Goal: Task Accomplishment & Management: Complete application form

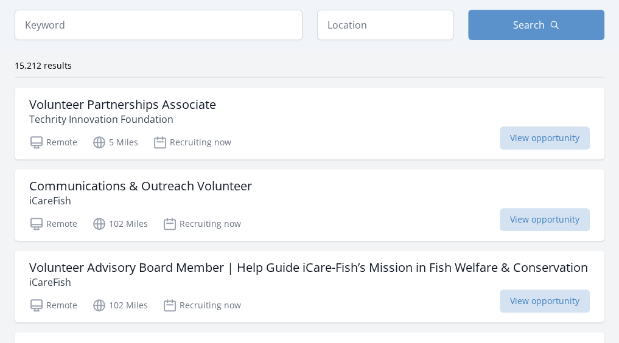
scroll to position [170, 0]
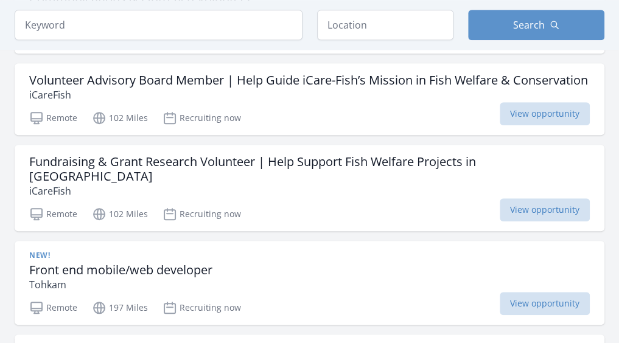
scroll to position [292, 0]
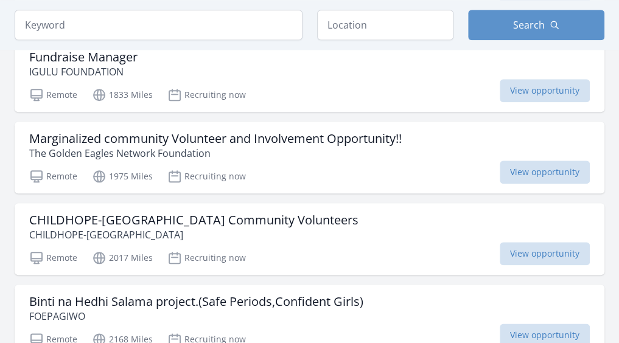
scroll to position [414, 0]
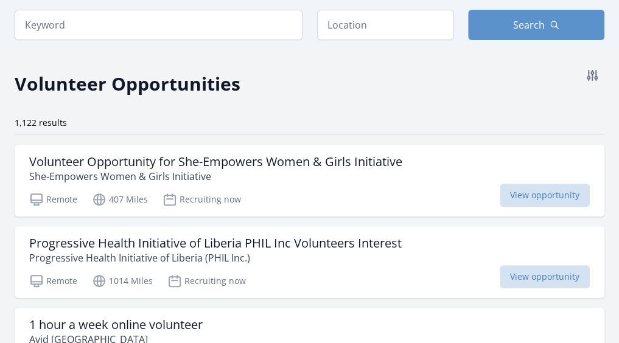
scroll to position [49, 0]
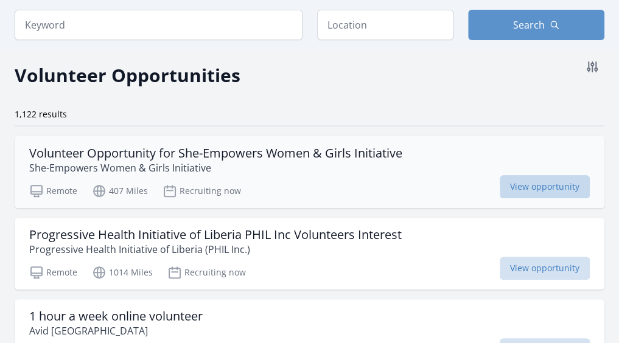
click at [543, 198] on span "View opportunity" at bounding box center [545, 186] width 90 height 23
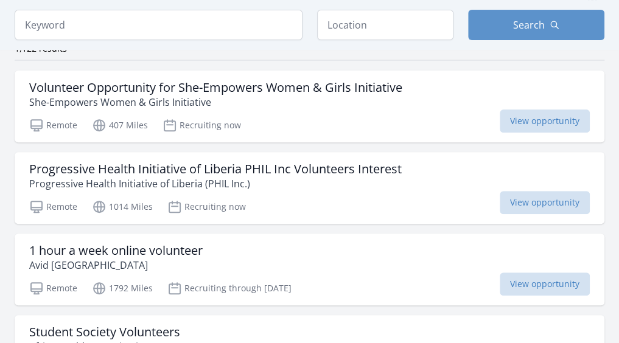
scroll to position [122, 0]
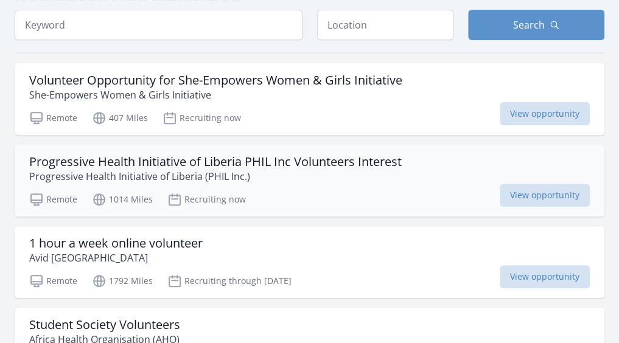
click at [42, 205] on icon at bounding box center [36, 199] width 11 height 11
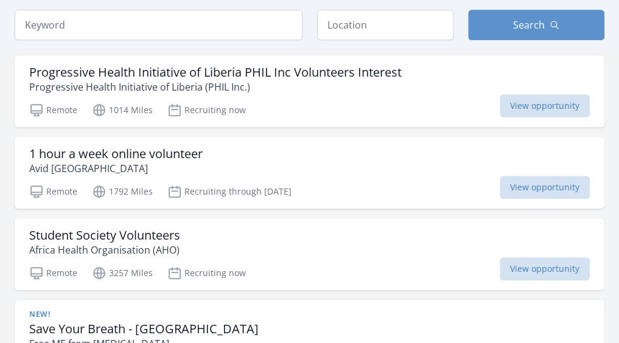
scroll to position [219, 0]
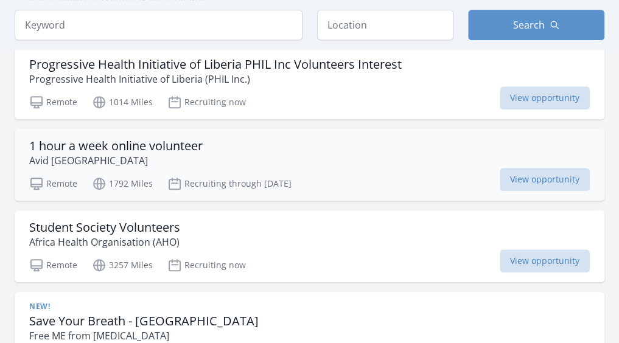
click at [42, 189] on icon at bounding box center [36, 183] width 11 height 11
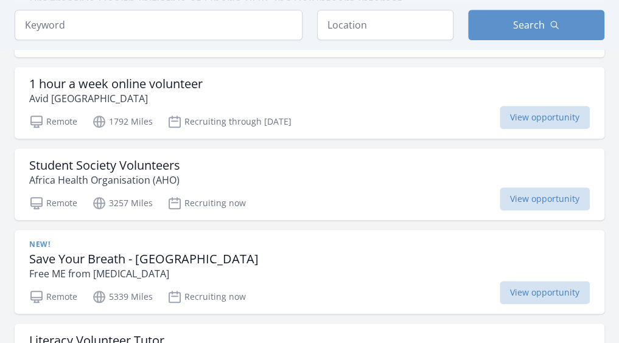
scroll to position [292, 0]
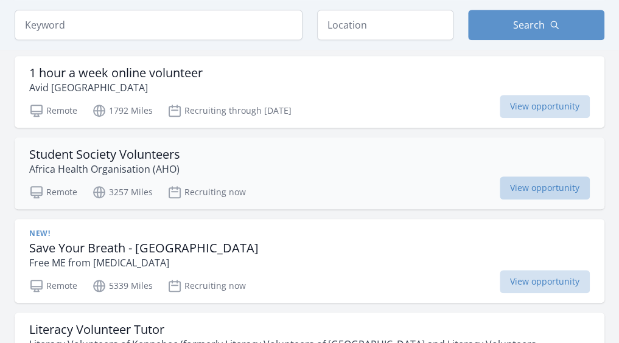
click at [521, 200] on span "View opportunity" at bounding box center [545, 187] width 90 height 23
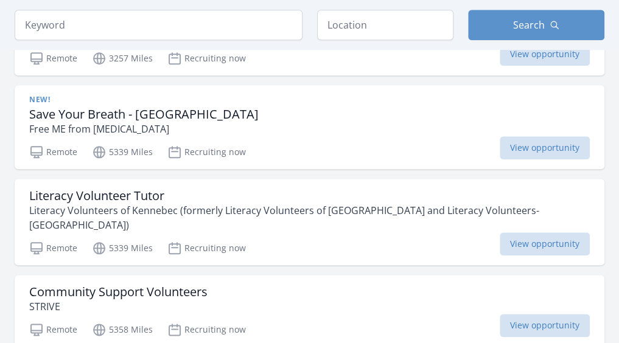
scroll to position [438, 0]
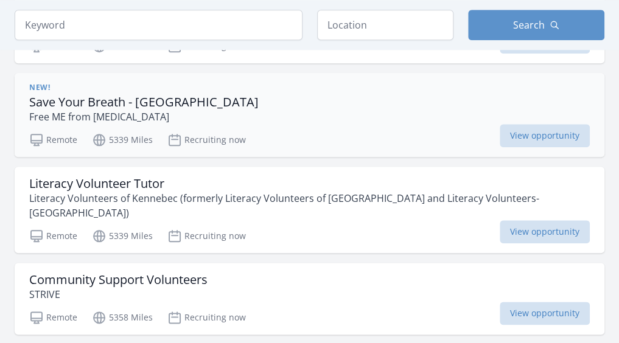
click at [44, 147] on icon at bounding box center [36, 140] width 15 height 15
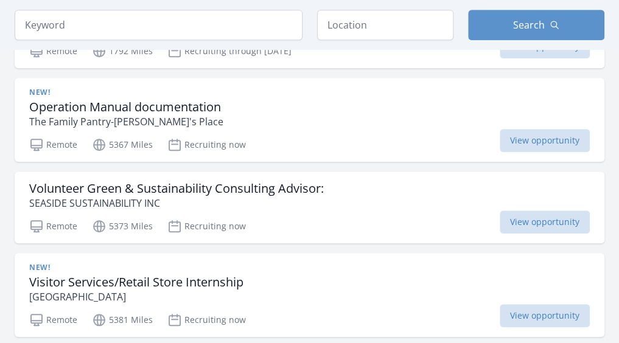
scroll to position [277, 0]
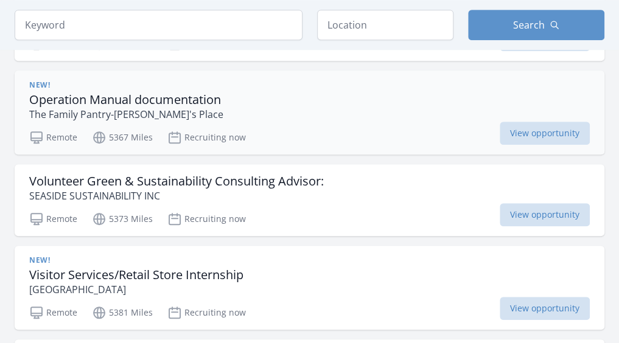
click at [44, 145] on icon at bounding box center [36, 137] width 15 height 15
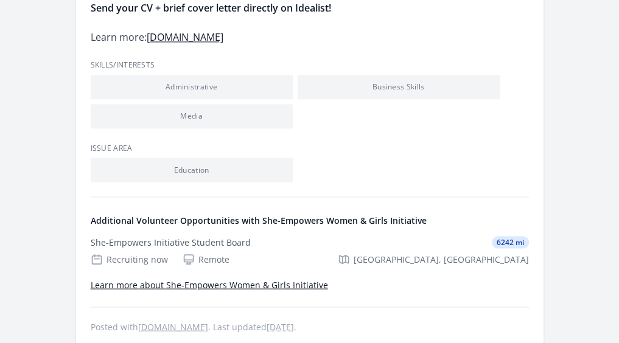
scroll to position [803, 0]
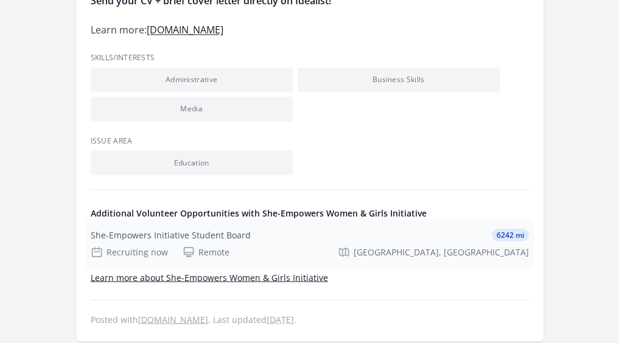
click at [186, 255] on icon at bounding box center [189, 252] width 12 height 12
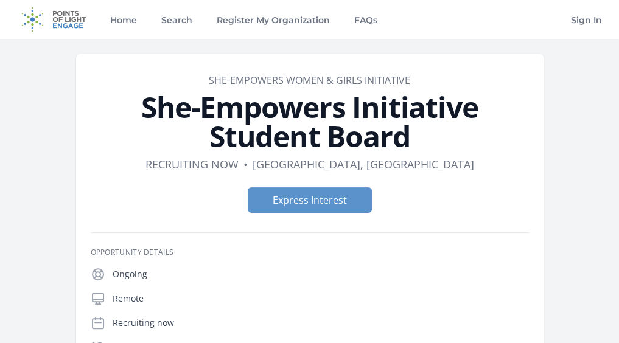
click at [96, 300] on icon at bounding box center [98, 298] width 15 height 15
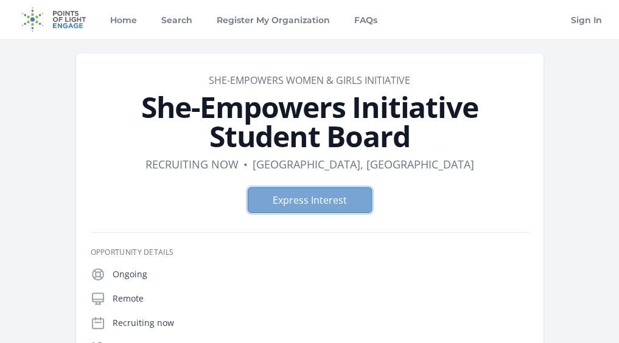
click at [321, 206] on button "Express Interest" at bounding box center [310, 200] width 124 height 26
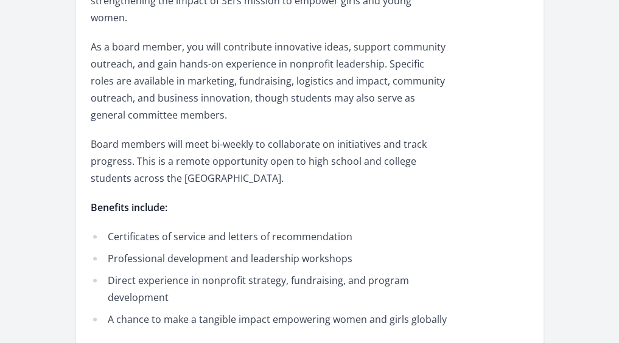
scroll to position [162, 0]
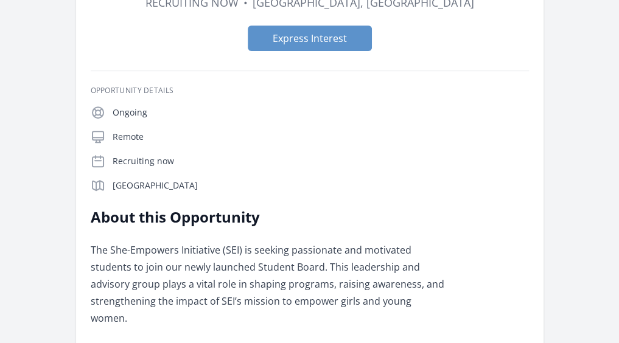
click at [100, 142] on icon at bounding box center [98, 137] width 15 height 15
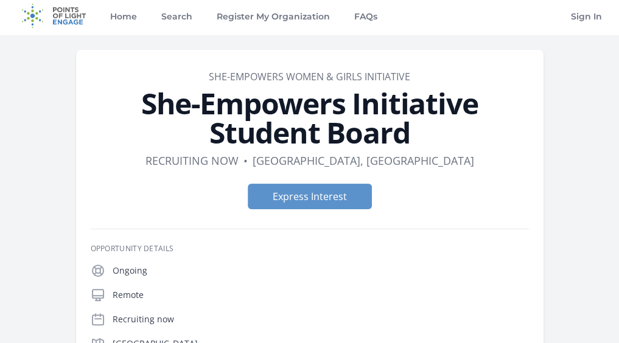
scroll to position [0, 0]
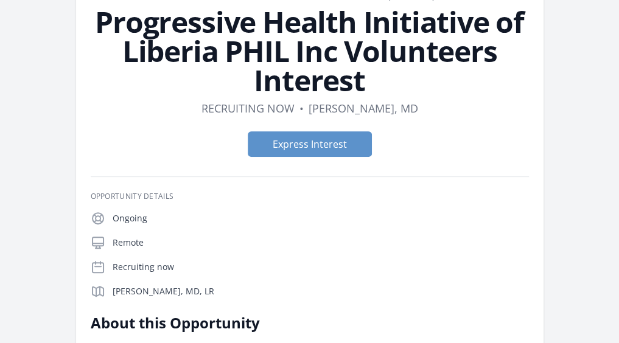
scroll to position [97, 0]
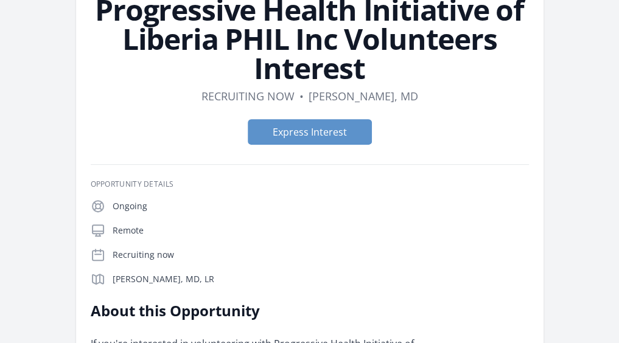
click at [99, 233] on icon at bounding box center [98, 230] width 15 height 15
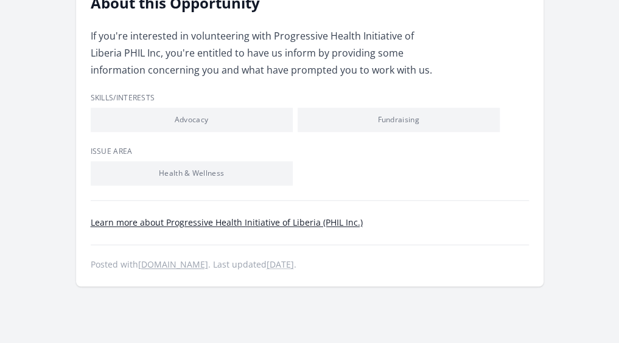
scroll to position [105, 0]
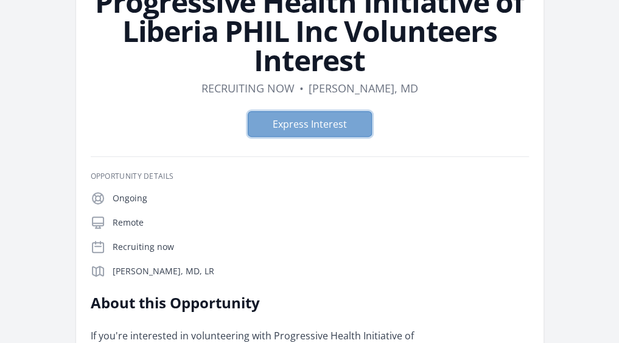
click at [344, 125] on button "Express Interest" at bounding box center [310, 124] width 124 height 26
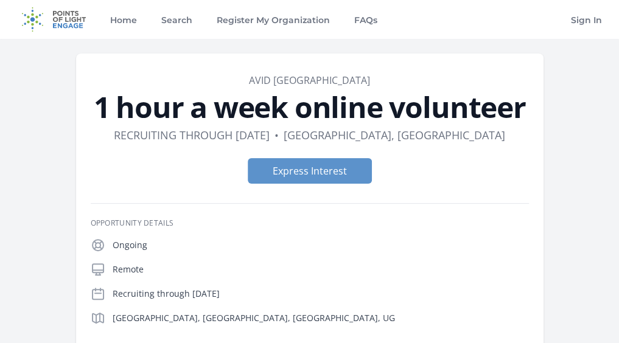
click at [100, 268] on icon at bounding box center [97, 269] width 11 height 11
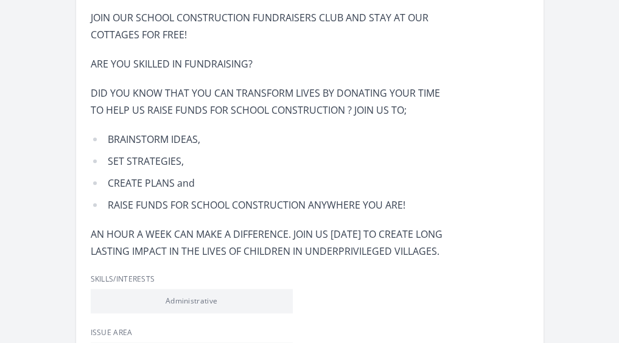
scroll to position [64, 0]
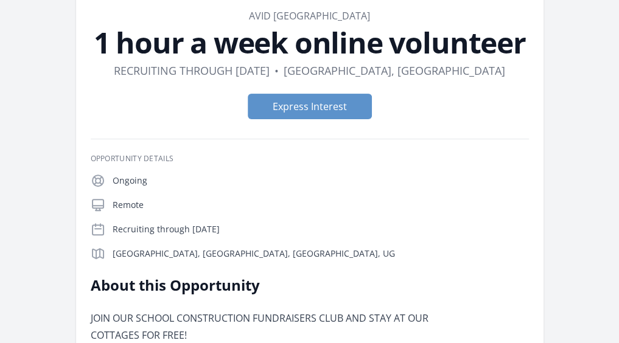
click at [100, 206] on icon at bounding box center [98, 205] width 15 height 15
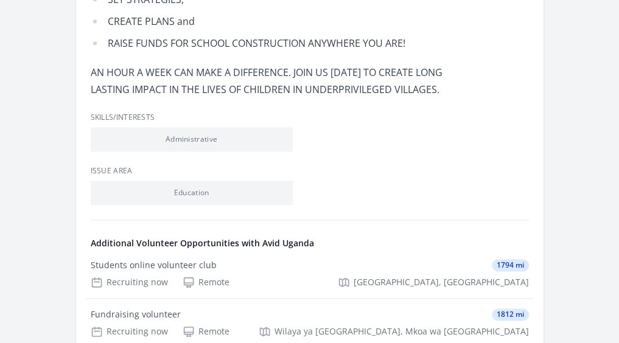
scroll to position [527, 0]
click at [186, 285] on icon at bounding box center [189, 282] width 12 height 12
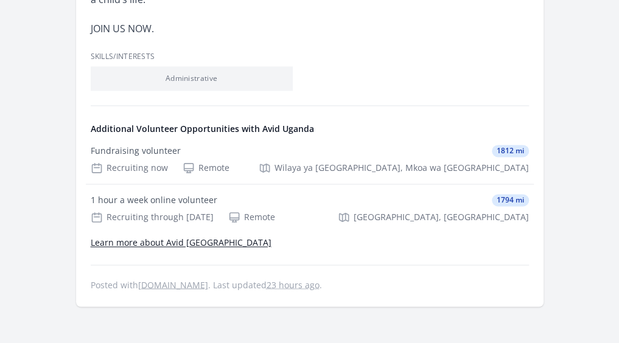
scroll to position [673, 0]
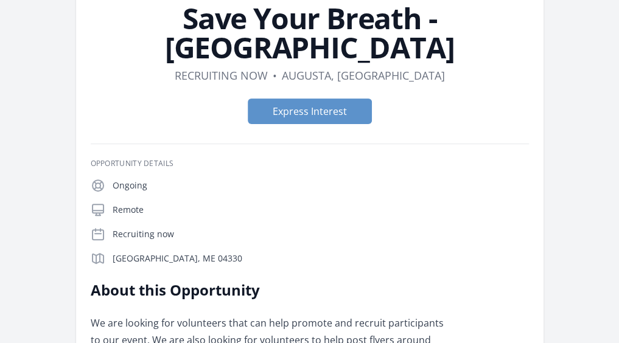
scroll to position [97, 0]
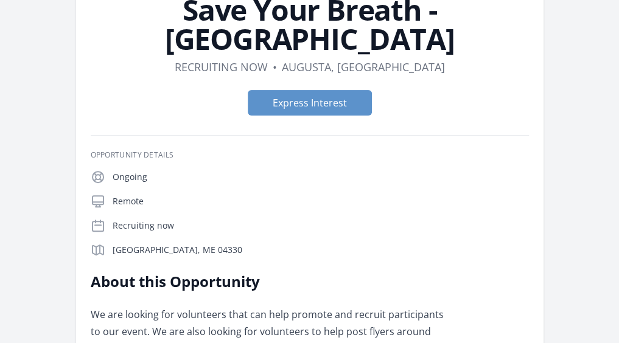
click at [96, 194] on icon at bounding box center [98, 201] width 15 height 15
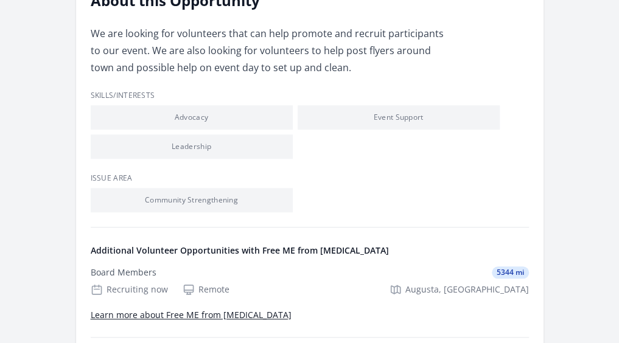
scroll to position [389, 0]
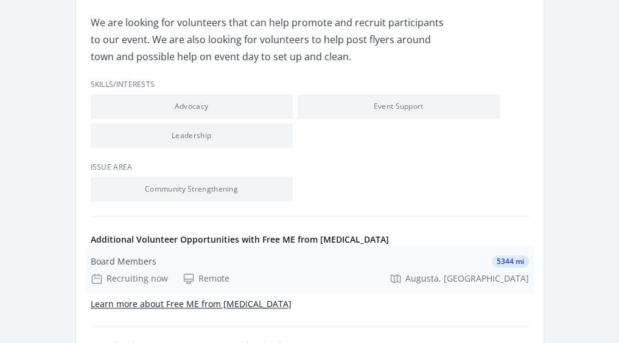
click at [184, 273] on icon at bounding box center [189, 279] width 12 height 12
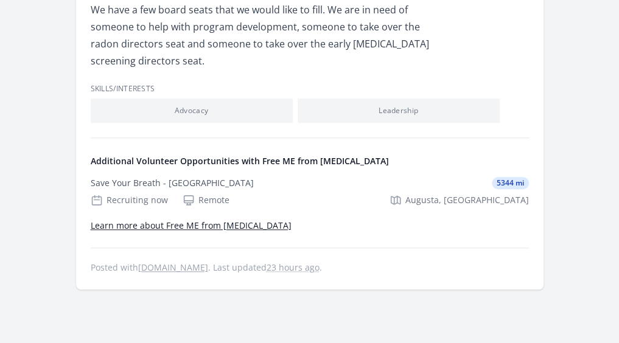
scroll to position [397, 0]
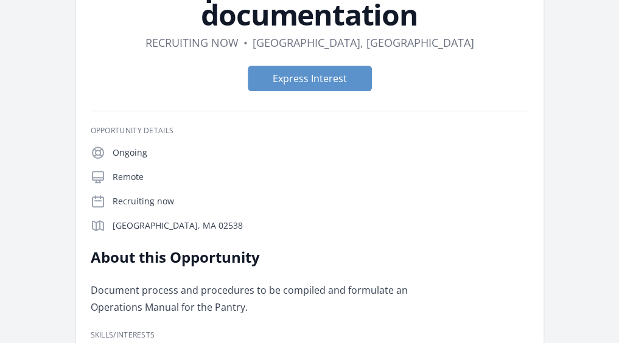
scroll to position [146, 0]
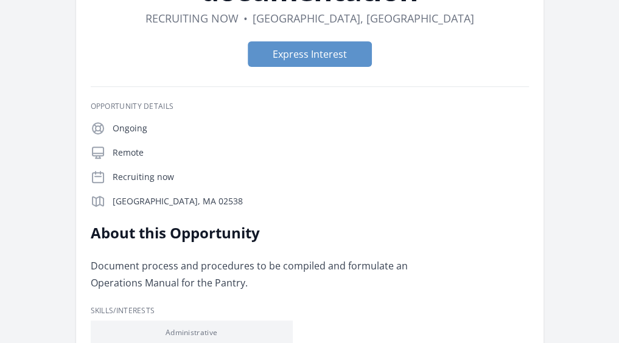
click at [100, 155] on icon at bounding box center [98, 152] width 15 height 15
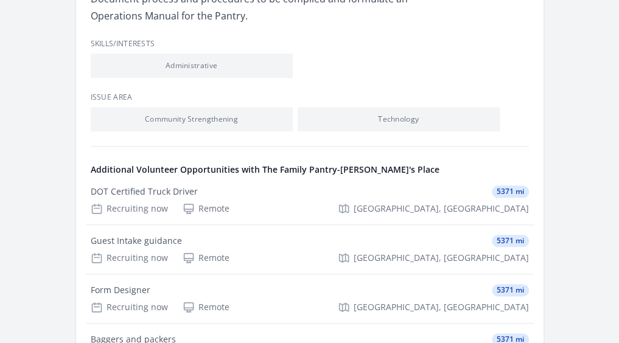
scroll to position [414, 0]
click at [186, 210] on icon at bounding box center [189, 208] width 12 height 12
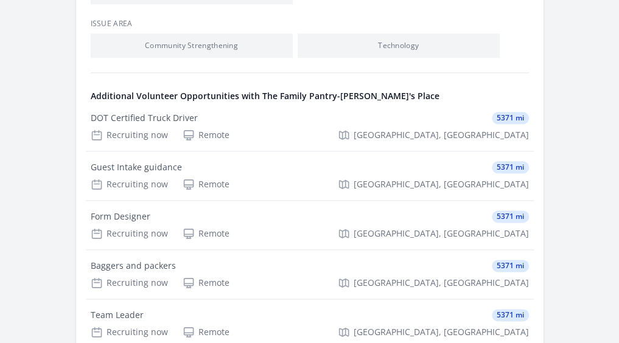
scroll to position [511, 0]
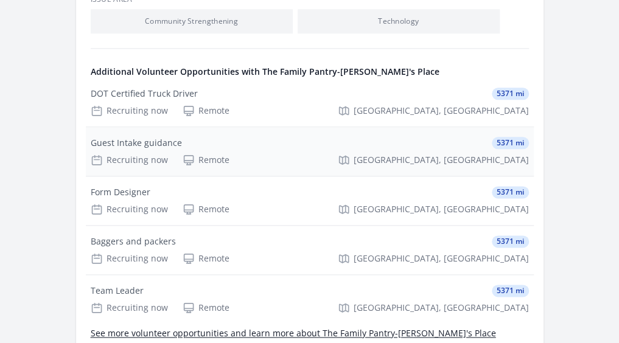
click at [200, 165] on div "Remote" at bounding box center [206, 160] width 47 height 12
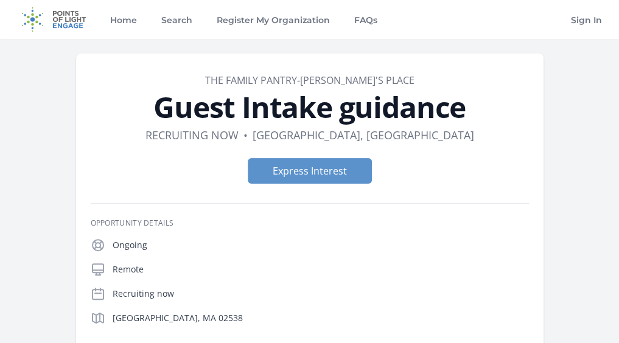
click at [102, 266] on icon at bounding box center [98, 269] width 15 height 15
click at [96, 275] on icon at bounding box center [98, 269] width 15 height 15
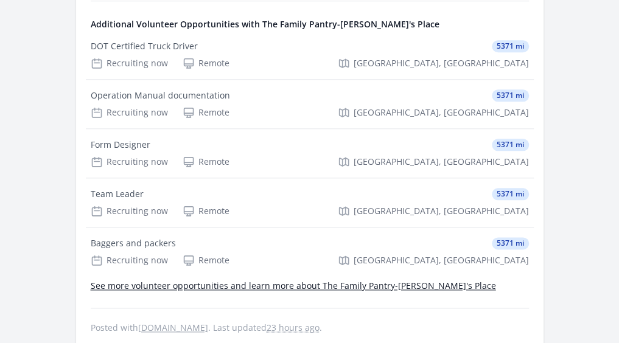
scroll to position [487, 0]
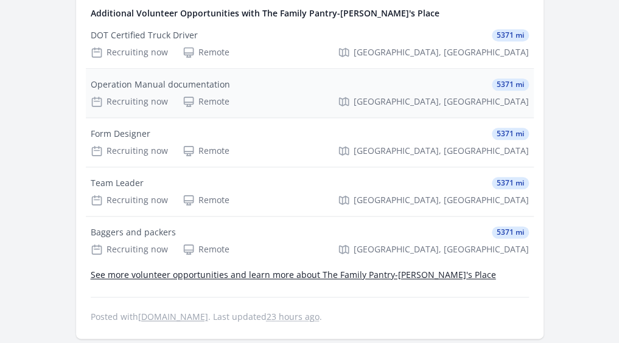
click at [211, 106] on div "Remote" at bounding box center [206, 102] width 47 height 12
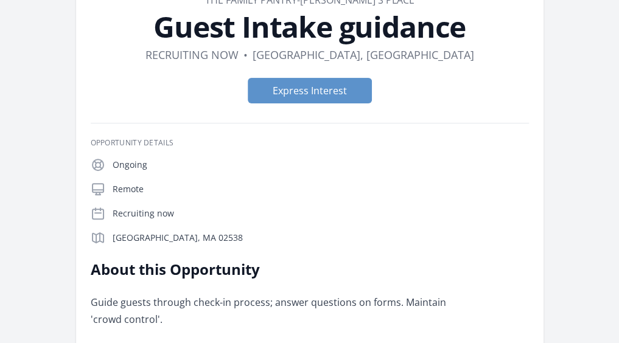
scroll to position [56, 0]
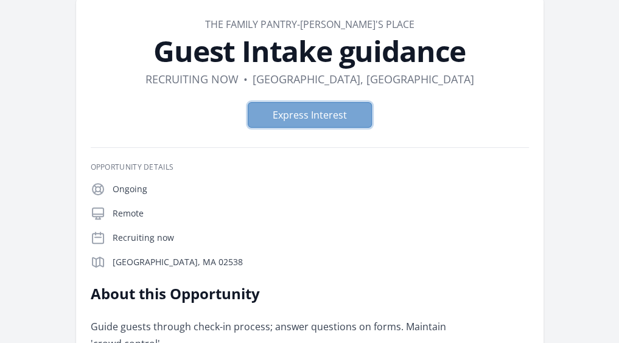
click at [343, 116] on button "Express Interest" at bounding box center [310, 115] width 124 height 26
click at [99, 216] on icon at bounding box center [98, 213] width 15 height 15
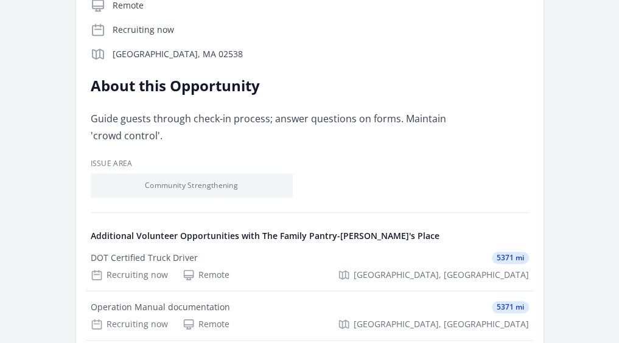
scroll to position [275, 0]
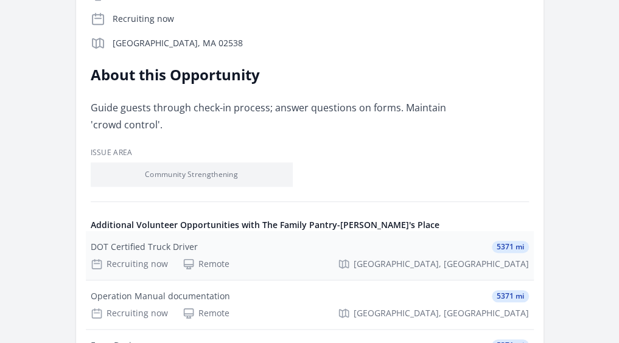
click at [195, 264] on div "Remote" at bounding box center [206, 264] width 47 height 12
click at [212, 316] on div "Remote" at bounding box center [206, 313] width 47 height 12
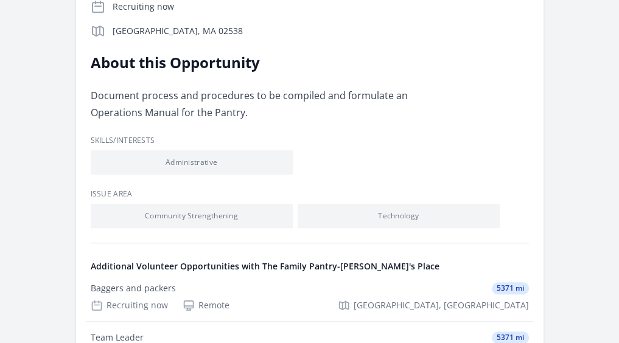
scroll to position [16, 0]
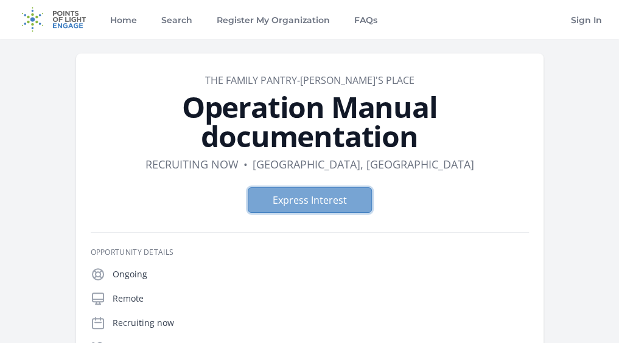
click at [321, 198] on button "Express Interest" at bounding box center [310, 200] width 124 height 26
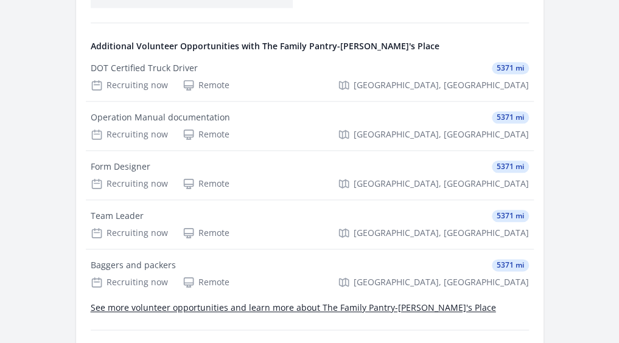
scroll to position [486, 0]
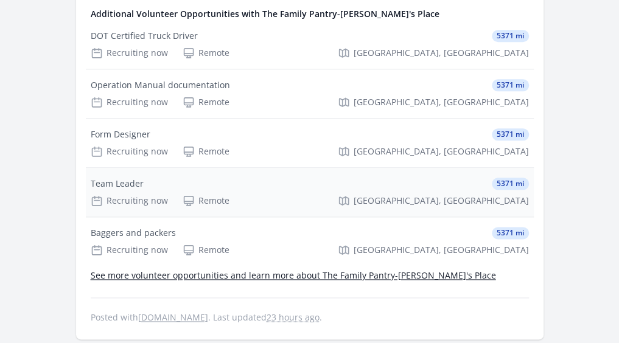
click at [130, 195] on div "Team Leader 5371 mi Recruiting now Remote [GEOGRAPHIC_DATA], [GEOGRAPHIC_DATA]" at bounding box center [310, 192] width 448 height 49
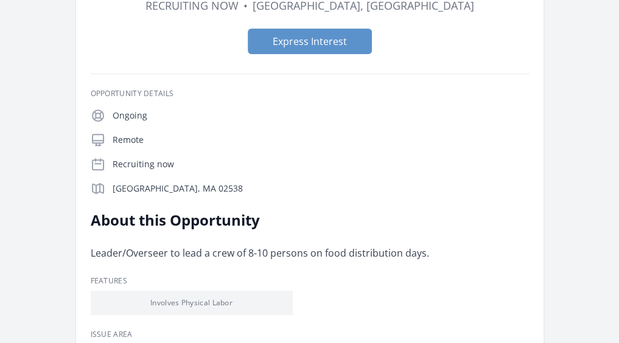
scroll to position [154, 0]
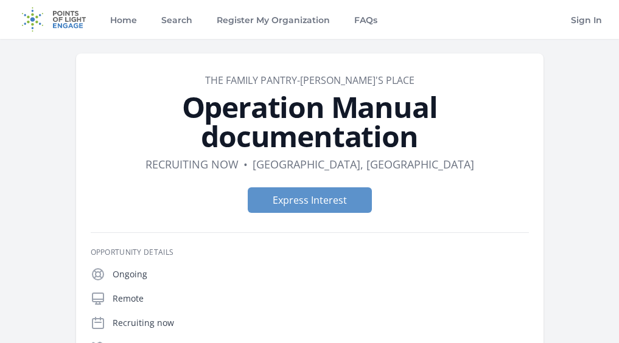
scroll to position [511, 0]
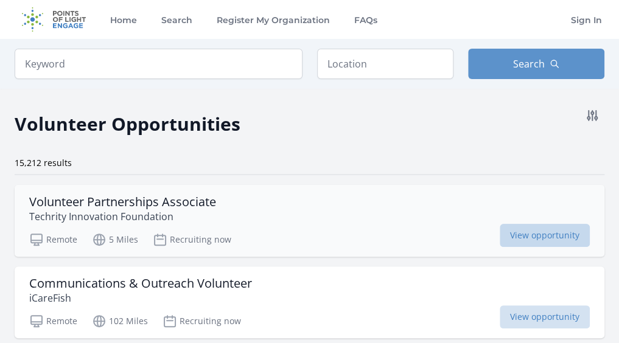
click at [559, 231] on span "View opportunity" at bounding box center [545, 235] width 90 height 23
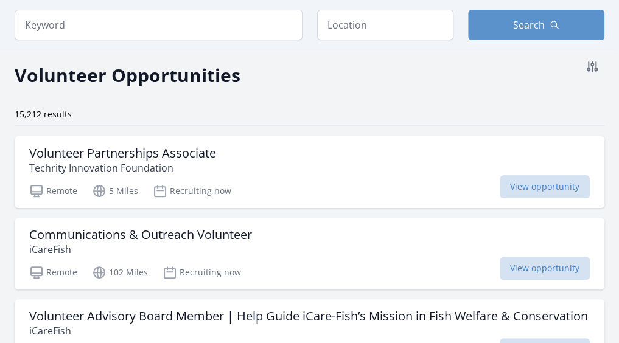
scroll to position [73, 0]
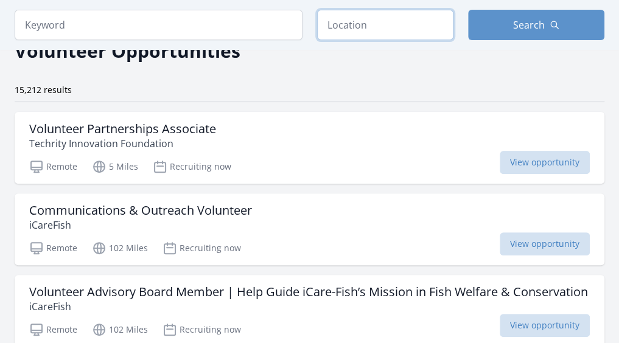
click at [425, 25] on input "text" at bounding box center [385, 25] width 136 height 30
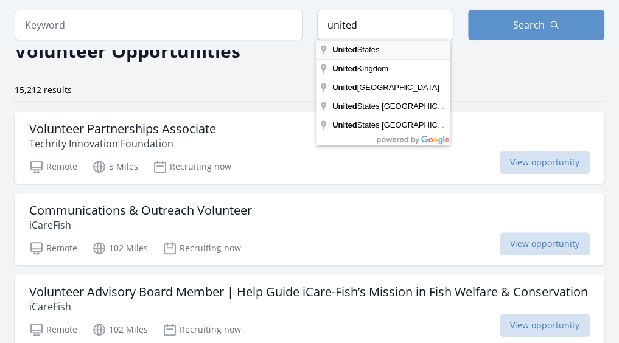
type input "United States"
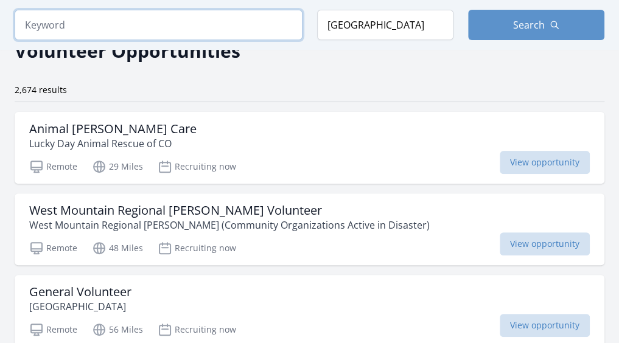
click at [264, 26] on input "search" at bounding box center [159, 25] width 288 height 30
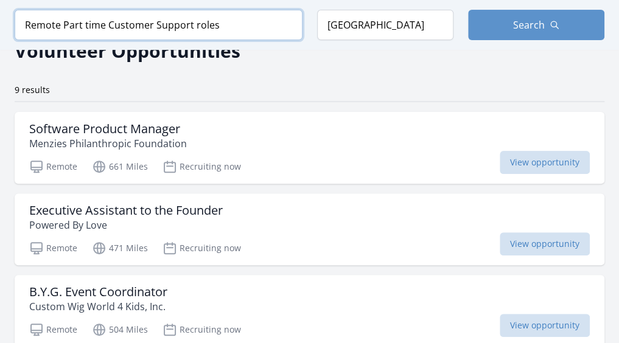
click at [111, 25] on input "Remote Part time Customer Support roles" at bounding box center [159, 25] width 288 height 30
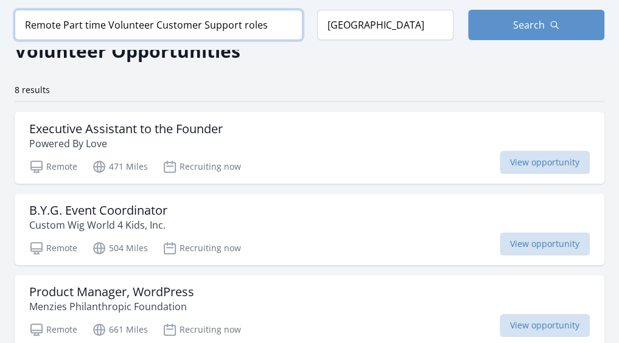
click at [114, 24] on input "Remote Part time Volunteer Customer Support roles" at bounding box center [159, 25] width 288 height 30
click at [113, 24] on input "Remote Part time Volunteer Customer Support roles" at bounding box center [159, 25] width 288 height 30
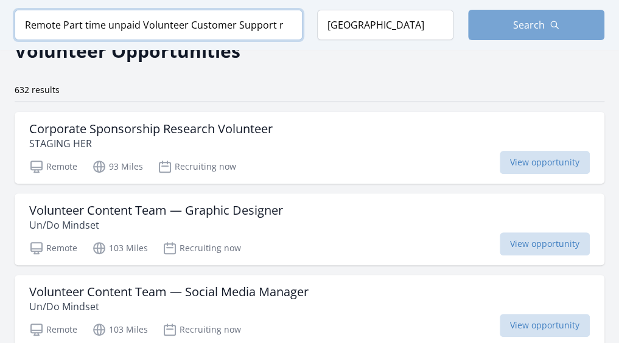
type input "Remote Part time unpaid Volunteer Customer Support roles"
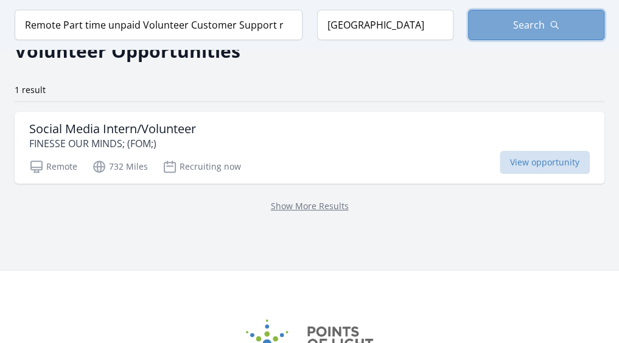
click at [514, 25] on span "Search" at bounding box center [529, 25] width 32 height 15
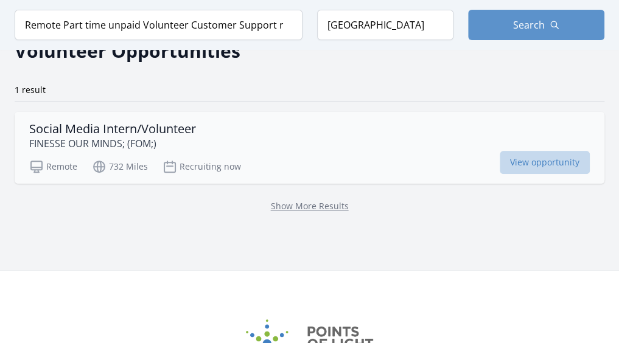
click at [554, 159] on span "View opportunity" at bounding box center [545, 162] width 90 height 23
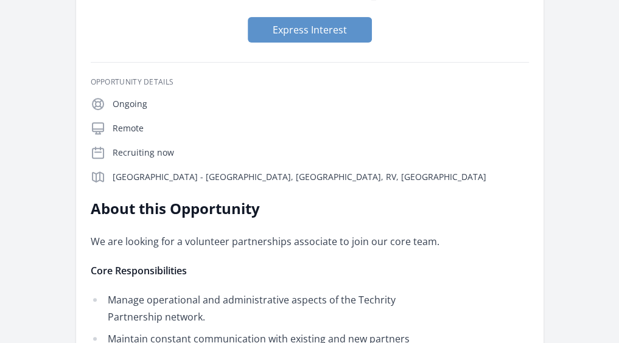
scroll to position [145, 0]
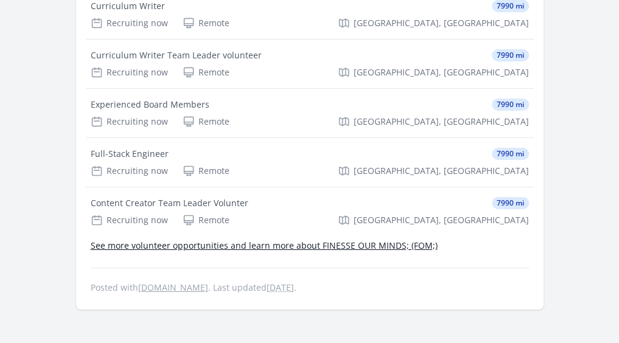
scroll to position [1614, 0]
click at [313, 239] on link "See more volunteer opportunities and learn more about FINESSE OUR MINDS; (FOM;)" at bounding box center [264, 245] width 347 height 12
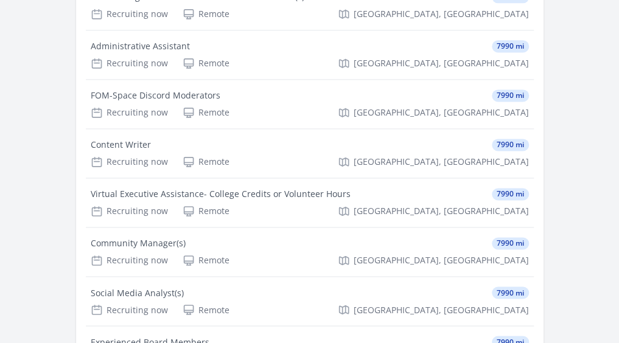
scroll to position [641, 0]
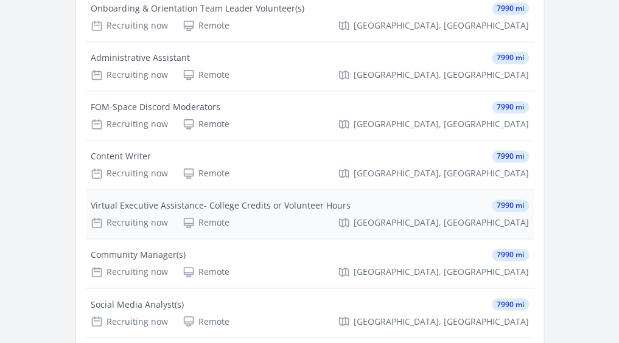
click at [192, 227] on div "Virtual Executive Assistance- College Credits or Volunteer Hours 7990 mi Recrui…" at bounding box center [310, 214] width 448 height 49
click at [167, 64] on div "Administrative Assistant" at bounding box center [140, 58] width 99 height 12
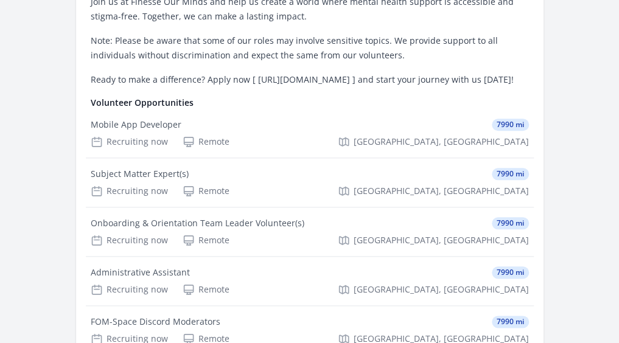
scroll to position [440, 0]
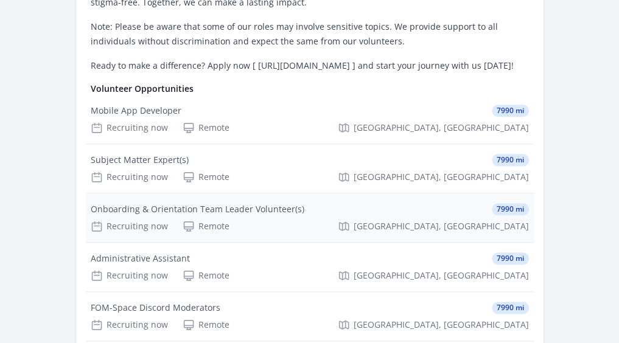
click at [170, 215] on div "Onboarding & Orientation Team Leader Volunteer(s)" at bounding box center [198, 209] width 214 height 12
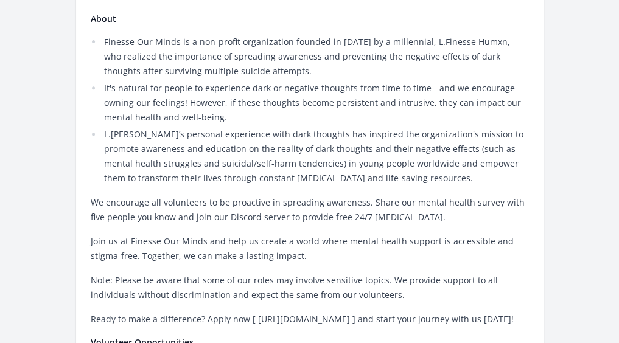
scroll to position [140, 0]
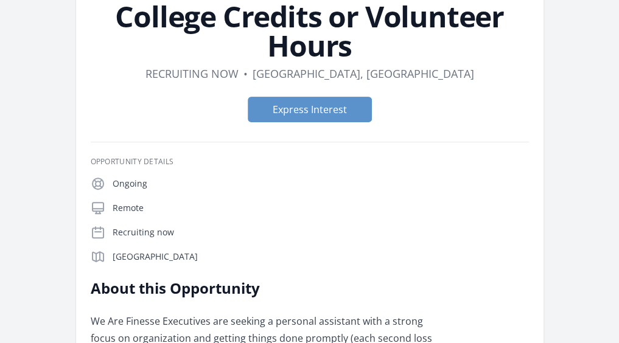
scroll to position [111, 0]
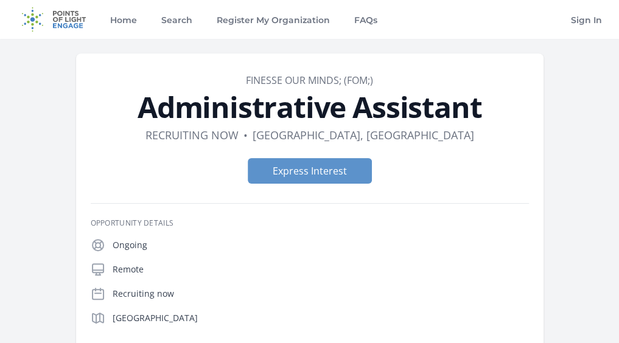
click at [100, 270] on icon at bounding box center [98, 269] width 15 height 15
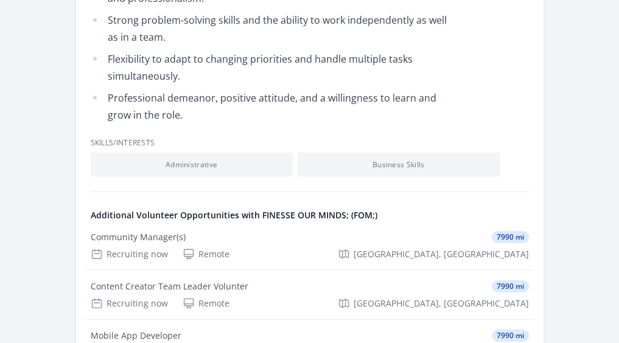
scroll to position [1047, 0]
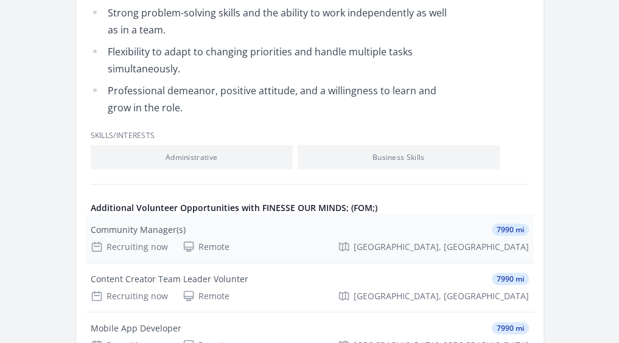
click at [167, 224] on div "Community Manager(s)" at bounding box center [138, 230] width 95 height 12
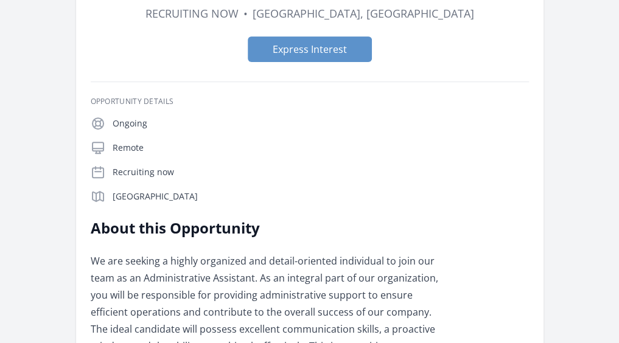
scroll to position [0, 0]
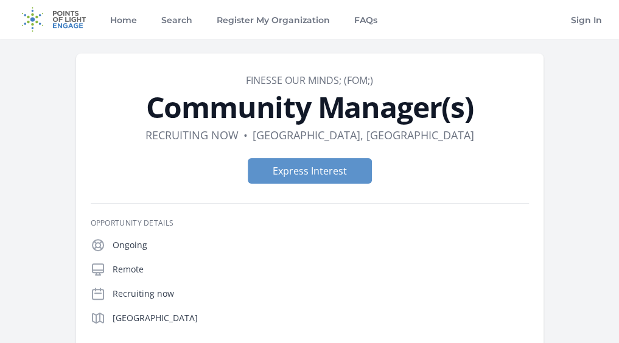
click at [98, 273] on icon at bounding box center [98, 269] width 15 height 15
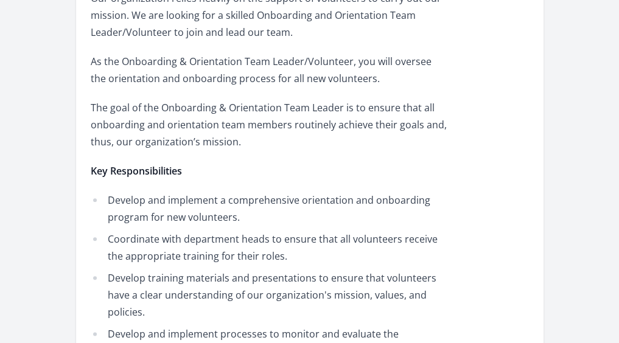
scroll to position [438, 0]
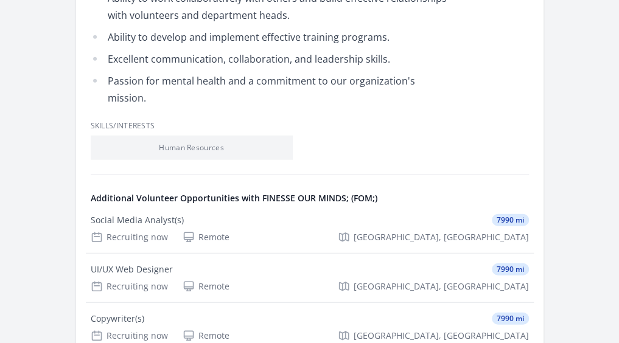
scroll to position [1168, 0]
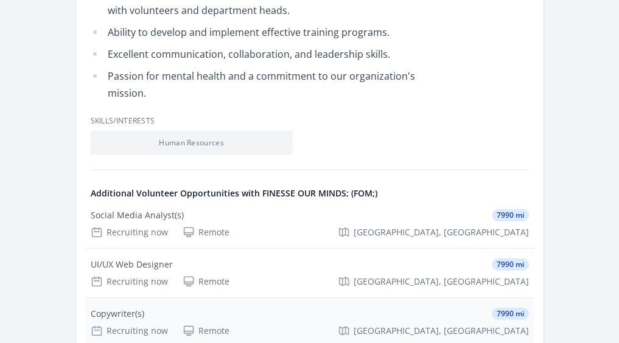
click at [120, 308] on div "Copywriter(s)" at bounding box center [118, 314] width 54 height 12
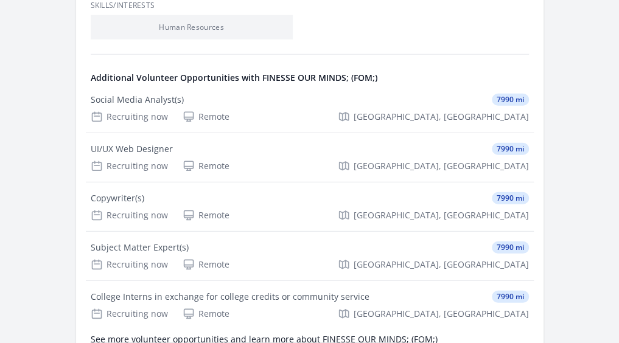
scroll to position [1290, 0]
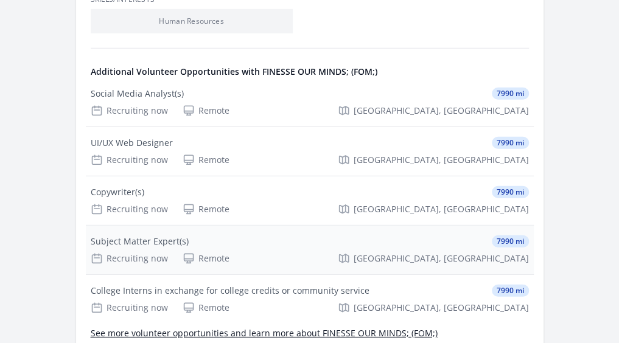
click at [144, 235] on div "Subject Matter Expert(s)" at bounding box center [140, 241] width 98 height 12
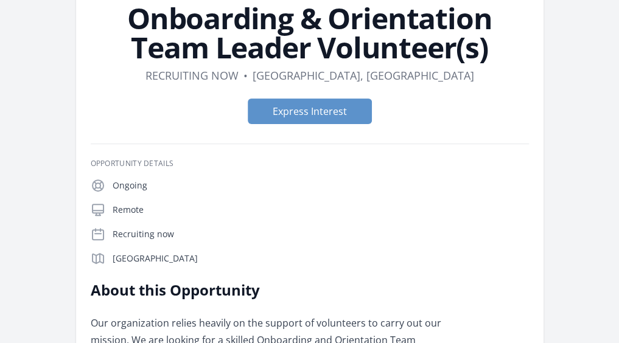
scroll to position [0, 0]
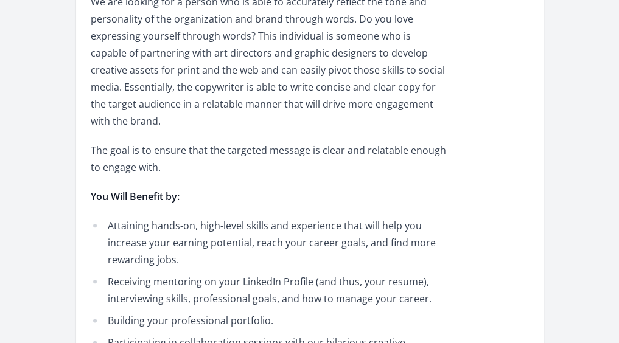
scroll to position [81, 0]
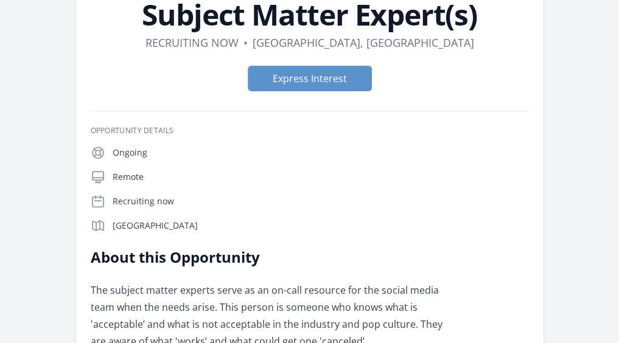
scroll to position [47, 0]
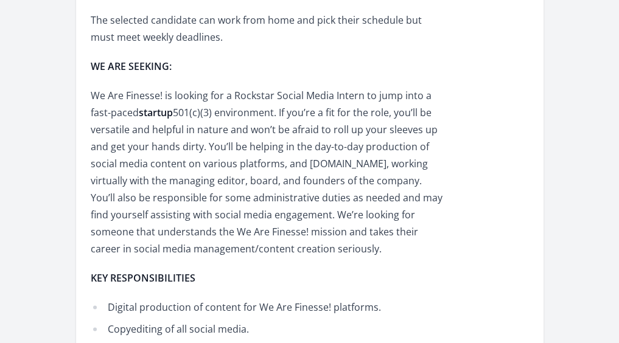
scroll to position [560, 0]
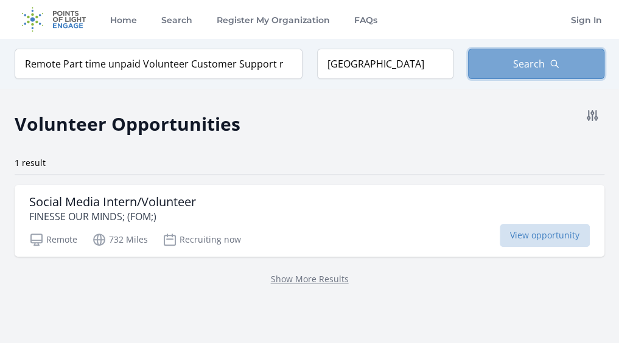
click at [533, 65] on span "Search" at bounding box center [529, 64] width 32 height 15
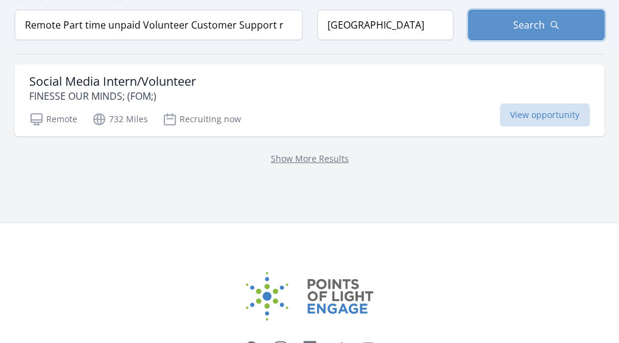
scroll to position [102, 0]
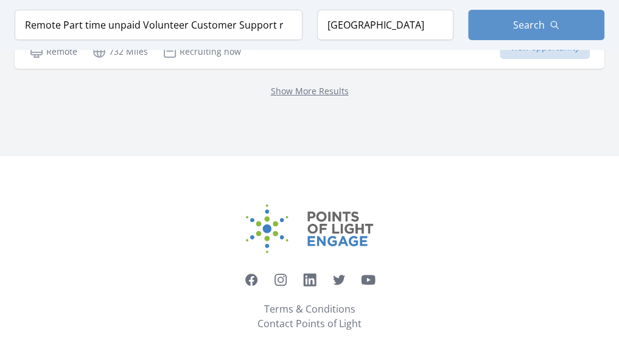
scroll to position [0, 0]
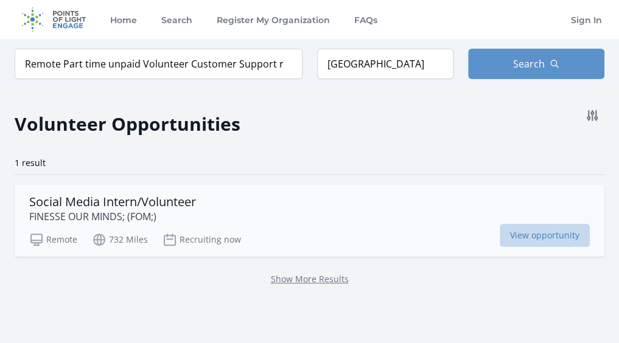
click at [529, 229] on span "View opportunity" at bounding box center [545, 235] width 90 height 23
click at [349, 273] on link "Show More Results" at bounding box center [310, 279] width 78 height 12
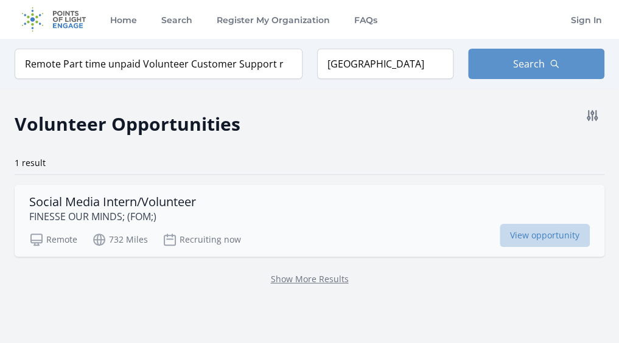
click at [518, 225] on span "View opportunity" at bounding box center [545, 235] width 90 height 23
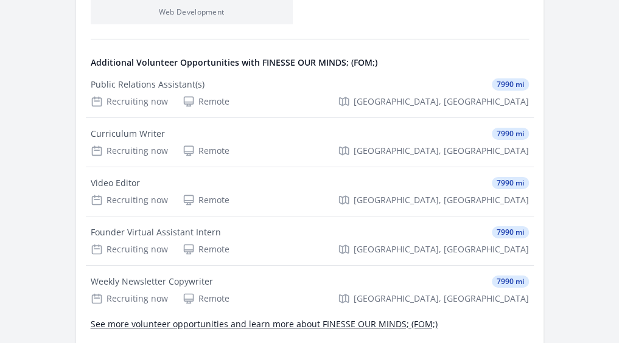
scroll to position [1592, 0]
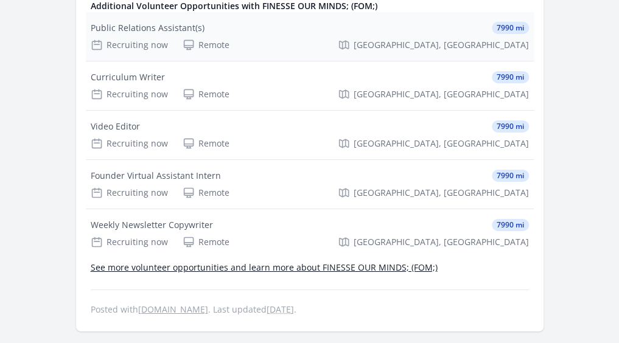
click at [128, 22] on div "Public Relations Assistant(s)" at bounding box center [148, 28] width 114 height 12
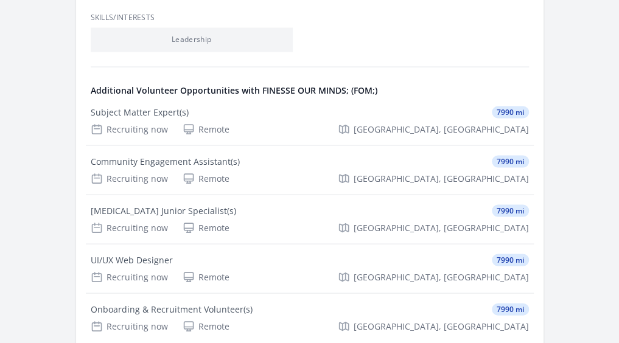
scroll to position [892, 0]
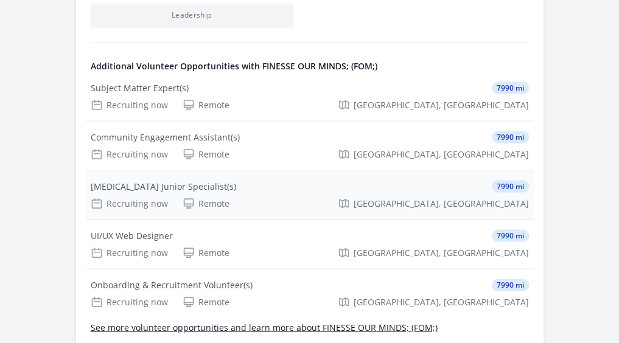
click at [141, 180] on div "[MEDICAL_DATA] Junior Specialist(s)" at bounding box center [163, 186] width 145 height 12
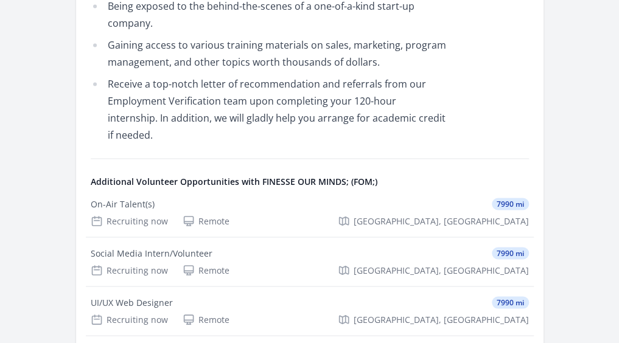
scroll to position [730, 0]
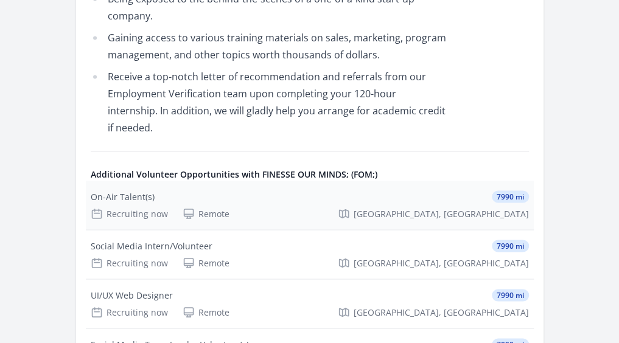
click at [131, 190] on div "On-Air Talent(s)" at bounding box center [123, 196] width 64 height 12
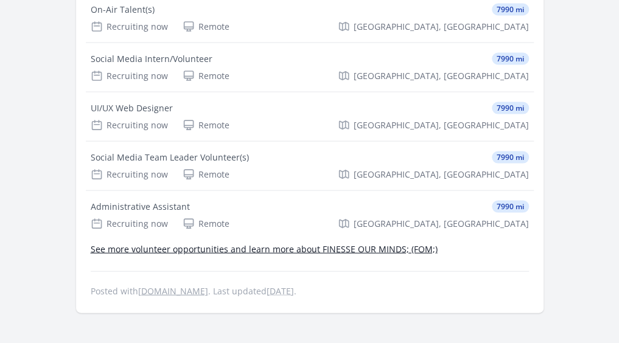
scroll to position [924, 0]
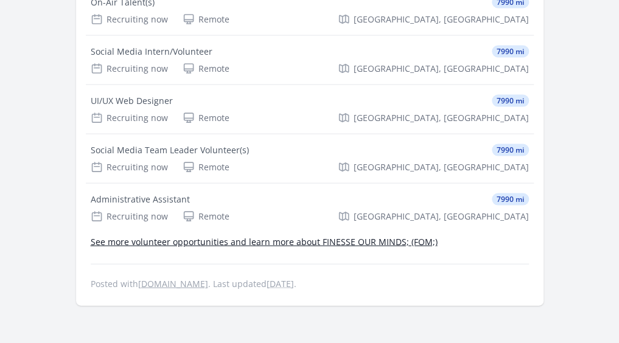
click at [287, 235] on link "See more volunteer opportunities and learn more about FINESSE OUR MINDS; (FOM;)" at bounding box center [264, 241] width 347 height 12
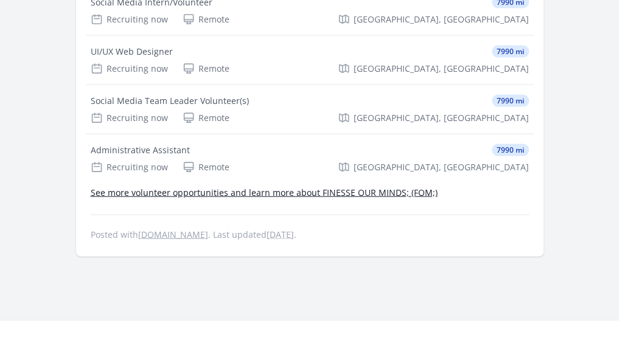
scroll to position [981, 0]
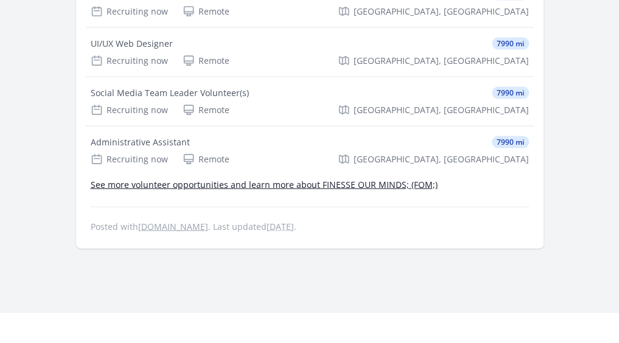
click at [256, 179] on link "See more volunteer opportunities and learn more about FINESSE OUR MINDS; (FOM;)" at bounding box center [264, 185] width 347 height 12
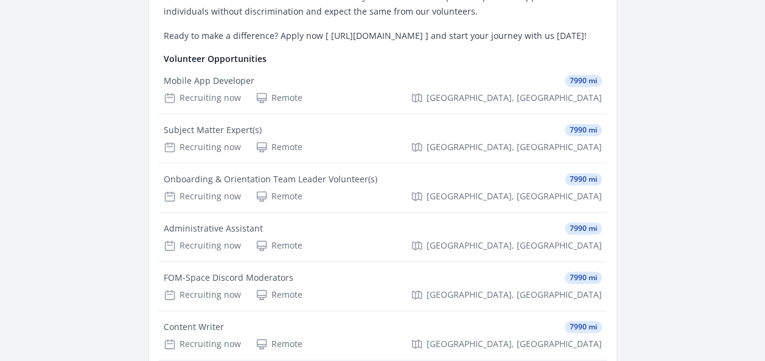
scroll to position [518, 0]
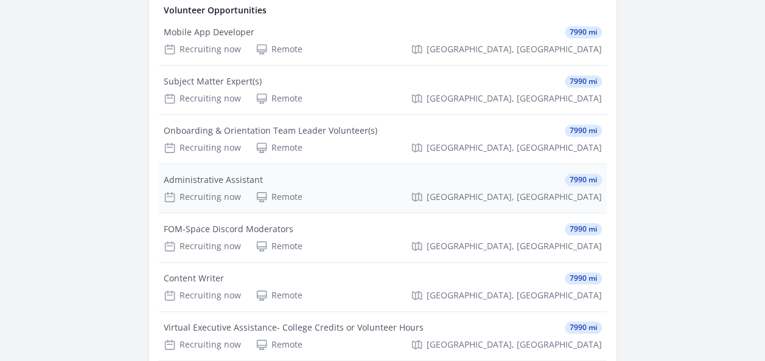
click at [209, 186] on div "Administrative Assistant" at bounding box center [213, 180] width 99 height 12
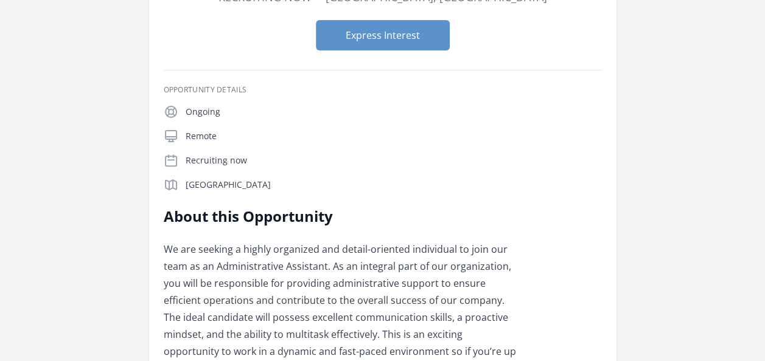
scroll to position [33, 0]
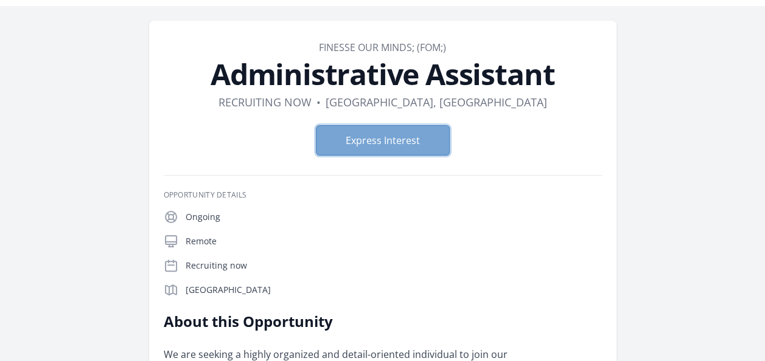
click at [382, 136] on button "Express Interest" at bounding box center [383, 140] width 134 height 30
click at [388, 143] on button "Express Interest" at bounding box center [383, 140] width 134 height 30
